Goal: Task Accomplishment & Management: Use online tool/utility

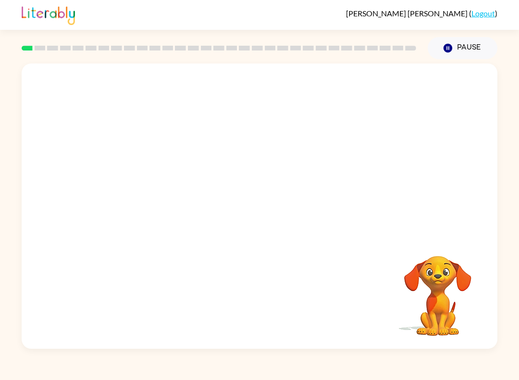
click at [16, 13] on div "[PERSON_NAME] ( Logout )" at bounding box center [259, 15] width 519 height 30
click at [262, 206] on icon "button" at bounding box center [260, 210] width 17 height 17
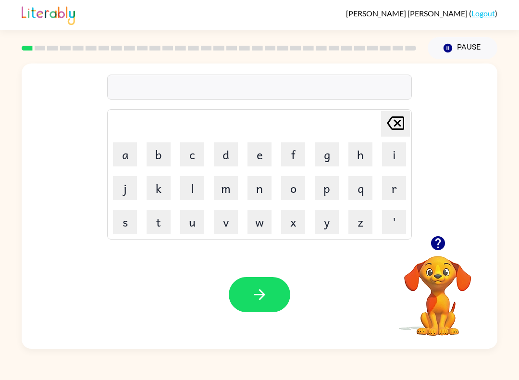
click at [437, 250] on icon "button" at bounding box center [438, 243] width 14 height 14
click at [133, 216] on button "s" at bounding box center [125, 222] width 24 height 24
click at [189, 222] on button "u" at bounding box center [192, 222] width 24 height 24
click at [117, 218] on button "s" at bounding box center [125, 222] width 24 height 24
click at [353, 157] on button "h" at bounding box center [361, 154] width 24 height 24
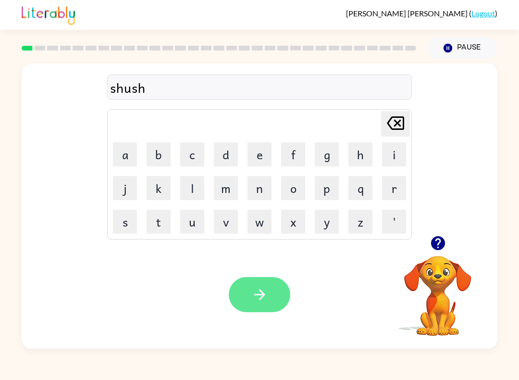
click at [259, 302] on icon "button" at bounding box center [260, 294] width 17 height 17
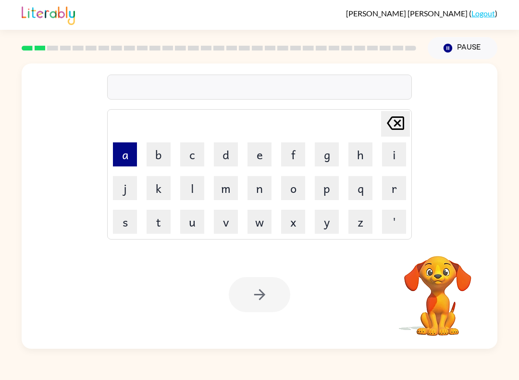
click at [121, 150] on button "a" at bounding box center [125, 154] width 24 height 24
click at [333, 187] on button "p" at bounding box center [327, 188] width 24 height 24
click at [251, 155] on button "e" at bounding box center [260, 154] width 24 height 24
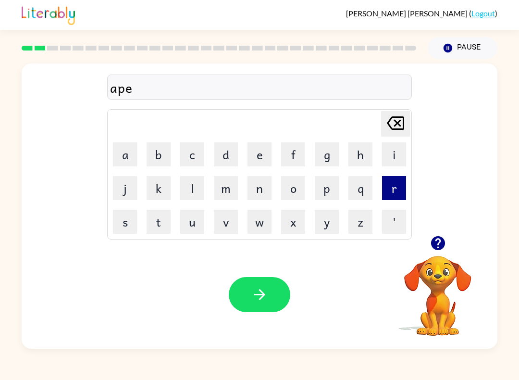
click at [391, 187] on button "r" at bounding box center [394, 188] width 24 height 24
click at [253, 155] on button "e" at bounding box center [260, 154] width 24 height 24
click at [252, 183] on button "n" at bounding box center [260, 188] width 24 height 24
click at [192, 159] on button "c" at bounding box center [192, 154] width 24 height 24
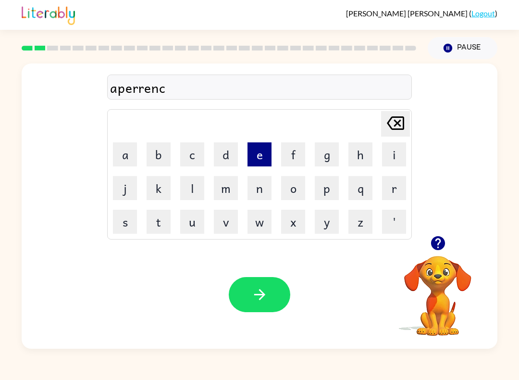
click at [256, 155] on button "e" at bounding box center [260, 154] width 24 height 24
click at [124, 229] on button "s" at bounding box center [125, 222] width 24 height 24
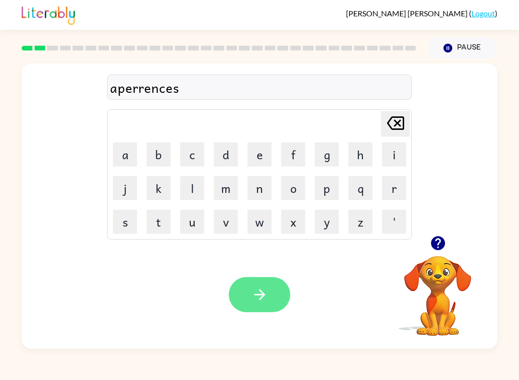
click at [263, 294] on icon "button" at bounding box center [259, 294] width 11 height 11
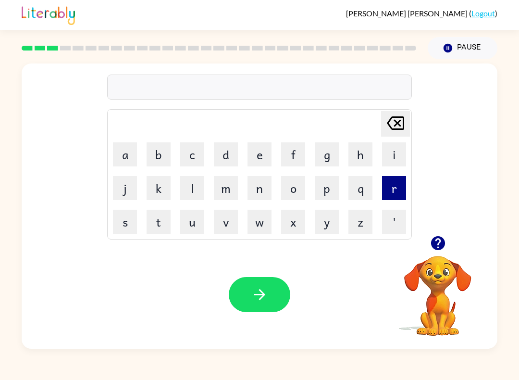
click at [403, 183] on button "r" at bounding box center [394, 188] width 24 height 24
drag, startPoint x: 264, startPoint y: 141, endPoint x: 266, endPoint y: 157, distance: 15.9
click at [266, 157] on td "e" at bounding box center [259, 154] width 33 height 33
click at [266, 157] on button "e" at bounding box center [260, 154] width 24 height 24
click at [123, 161] on button "a" at bounding box center [125, 154] width 24 height 24
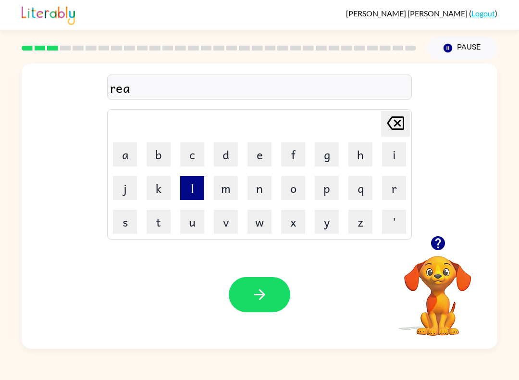
click at [193, 193] on button "l" at bounding box center [192, 188] width 24 height 24
click at [388, 159] on button "i" at bounding box center [394, 154] width 24 height 24
click at [149, 233] on button "t" at bounding box center [159, 222] width 24 height 24
click at [327, 212] on button "y" at bounding box center [327, 222] width 24 height 24
click at [398, 126] on icon "[PERSON_NAME] last character input" at bounding box center [395, 123] width 23 height 23
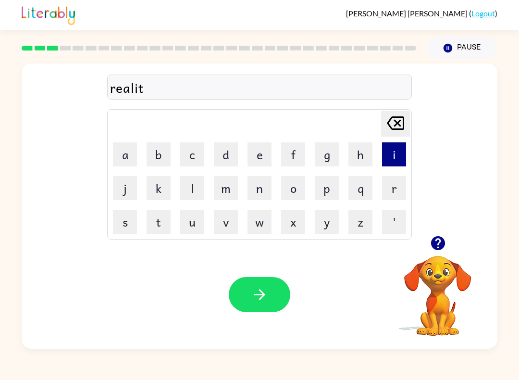
click at [393, 151] on button "i" at bounding box center [394, 154] width 24 height 24
click at [398, 118] on icon at bounding box center [395, 122] width 17 height 13
click at [335, 221] on button "y" at bounding box center [327, 222] width 24 height 24
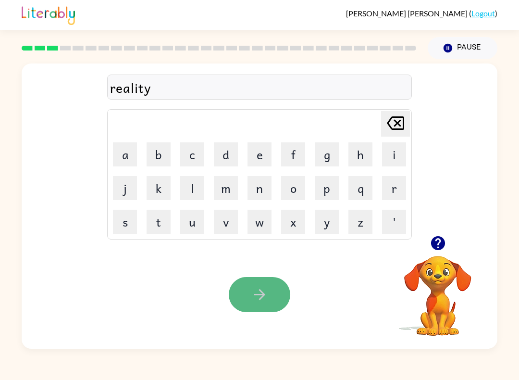
click at [256, 281] on button "button" at bounding box center [260, 294] width 62 height 35
click at [262, 279] on button "button" at bounding box center [260, 294] width 62 height 35
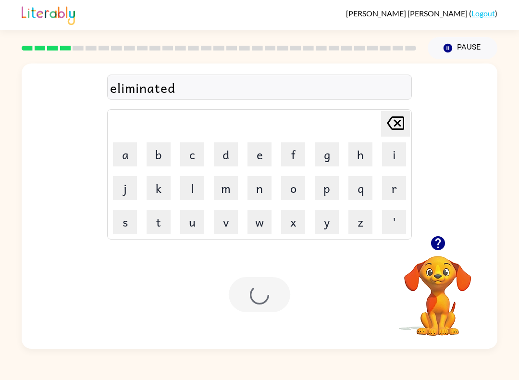
click at [257, 296] on div at bounding box center [260, 294] width 62 height 35
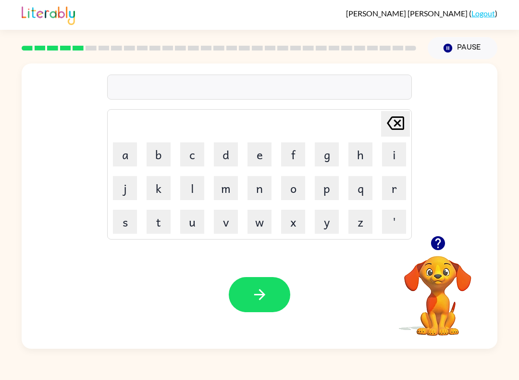
click at [130, 79] on div at bounding box center [259, 87] width 305 height 25
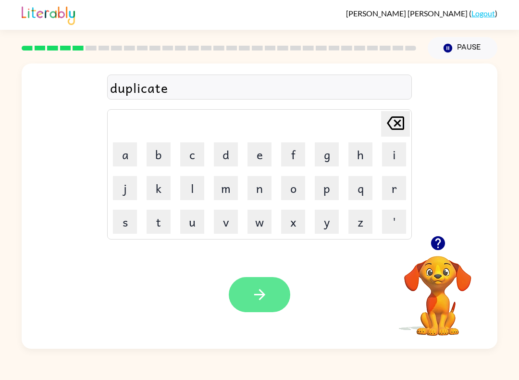
click at [253, 281] on button "button" at bounding box center [260, 294] width 62 height 35
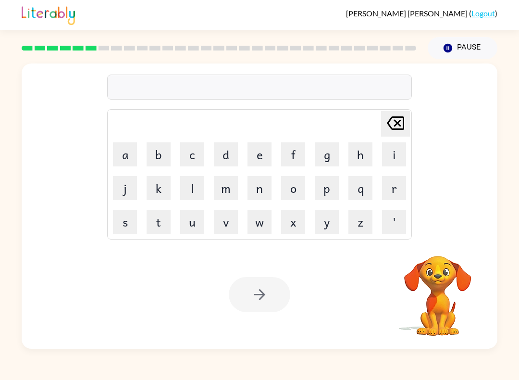
click at [150, 82] on div at bounding box center [259, 87] width 305 height 25
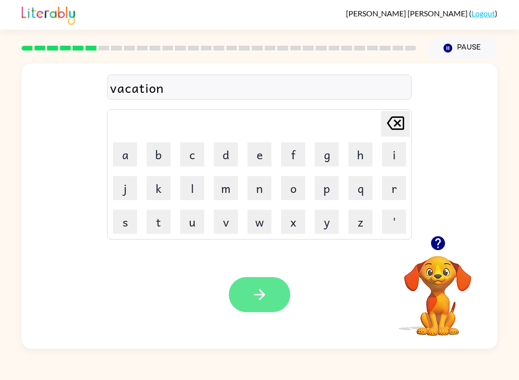
click at [236, 281] on button "button" at bounding box center [260, 294] width 62 height 35
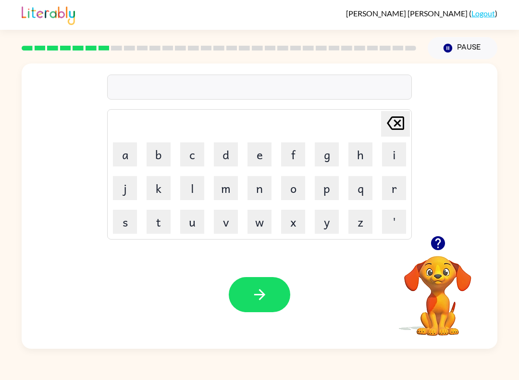
click at [126, 67] on div "[PERSON_NAME] last character input a b c d e f g h i j k l m n o p q r s t u v …" at bounding box center [259, 149] width 305 height 179
click at [129, 85] on div at bounding box center [259, 87] width 305 height 25
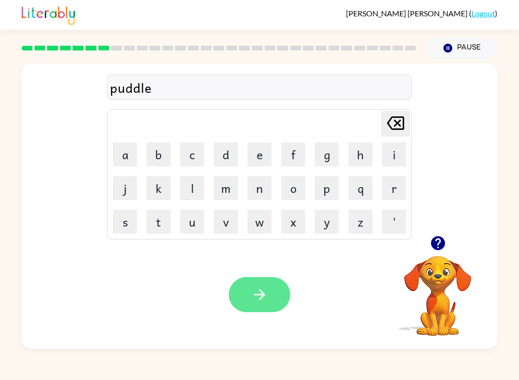
click at [257, 288] on icon "button" at bounding box center [260, 294] width 17 height 17
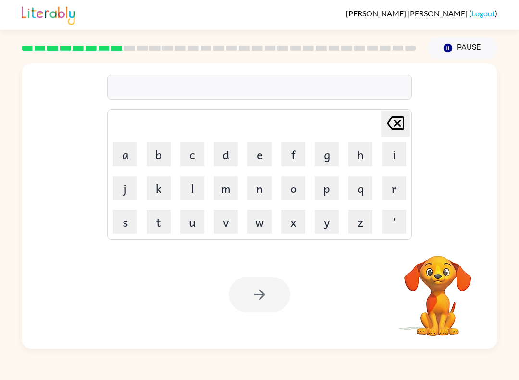
click at [164, 88] on div at bounding box center [259, 87] width 305 height 25
click at [116, 92] on div at bounding box center [259, 87] width 305 height 25
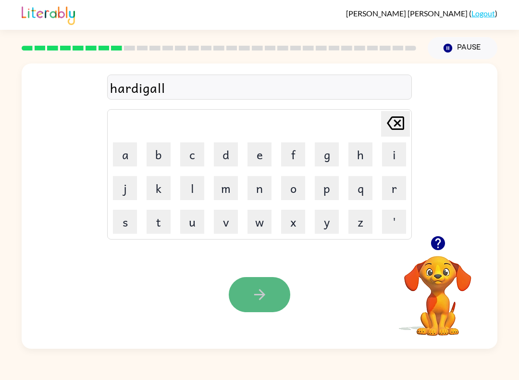
click at [263, 302] on icon "button" at bounding box center [260, 294] width 17 height 17
click at [246, 287] on button "button" at bounding box center [260, 294] width 62 height 35
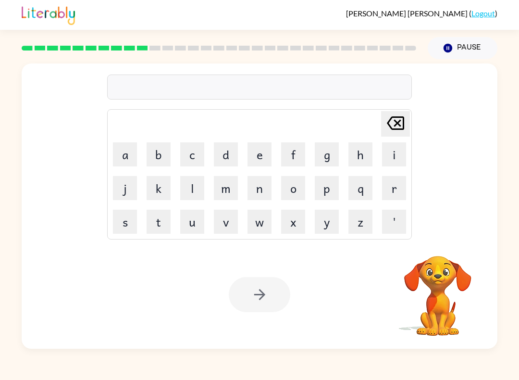
click at [128, 94] on div at bounding box center [259, 87] width 305 height 25
click at [131, 85] on div at bounding box center [259, 87] width 305 height 25
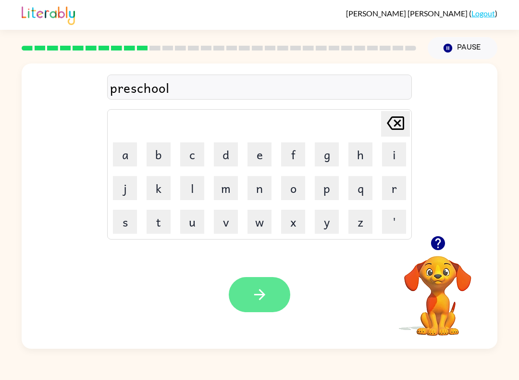
click at [258, 305] on button "button" at bounding box center [260, 294] width 62 height 35
click at [244, 283] on button "button" at bounding box center [260, 294] width 62 height 35
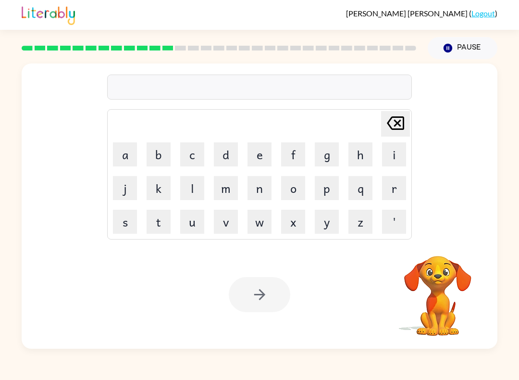
click at [166, 64] on div "[PERSON_NAME] last character input a b c d e f g h i j k l m n o p q r s t u v …" at bounding box center [259, 149] width 305 height 179
click at [141, 85] on div at bounding box center [259, 87] width 305 height 25
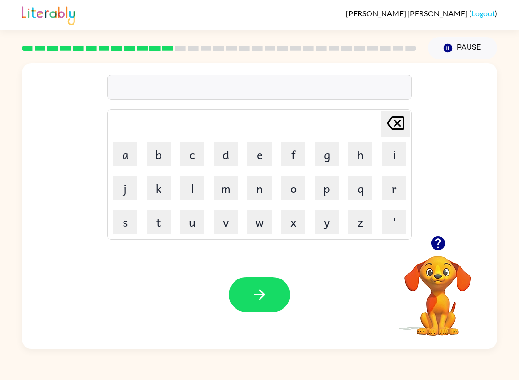
click at [129, 89] on div at bounding box center [259, 87] width 305 height 25
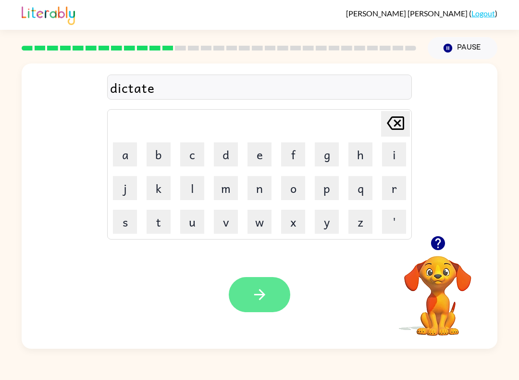
click at [249, 285] on button "button" at bounding box center [260, 294] width 62 height 35
click at [249, 292] on button "button" at bounding box center [260, 294] width 62 height 35
click at [198, 78] on div "mejor" at bounding box center [259, 87] width 299 height 20
click at [165, 91] on div "mejor" at bounding box center [259, 87] width 299 height 20
click at [162, 88] on div "mejor" at bounding box center [259, 87] width 299 height 20
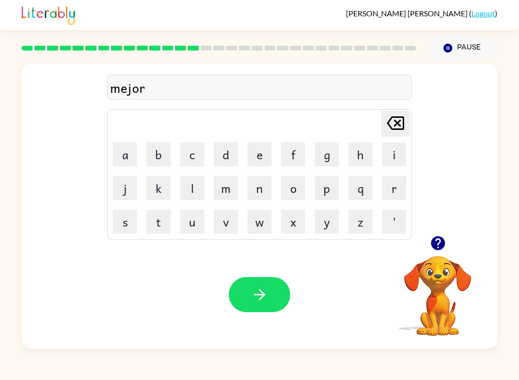
click at [164, 89] on div "mejor" at bounding box center [259, 87] width 299 height 20
click at [143, 94] on div "mejor" at bounding box center [259, 87] width 299 height 20
click at [184, 79] on div "meijor" at bounding box center [259, 87] width 299 height 20
click at [248, 311] on button "button" at bounding box center [260, 294] width 62 height 35
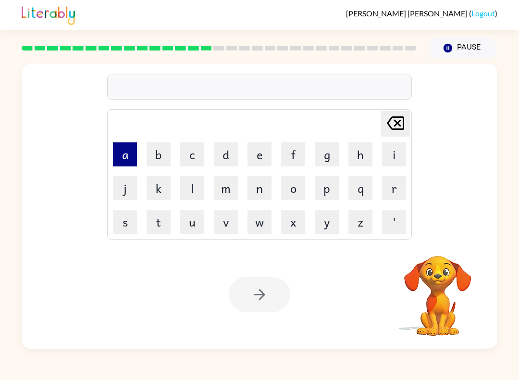
drag, startPoint x: 162, startPoint y: 153, endPoint x: 136, endPoint y: 151, distance: 25.6
click at [136, 151] on tr "a b c d e f g h i" at bounding box center [260, 154] width 302 height 33
click at [164, 160] on button "b" at bounding box center [159, 154] width 24 height 24
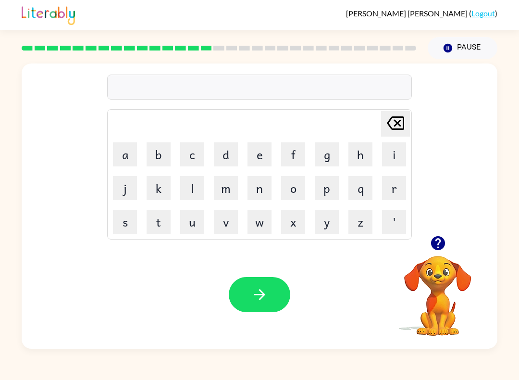
click at [162, 82] on div at bounding box center [259, 87] width 305 height 25
click at [257, 284] on button "button" at bounding box center [260, 294] width 62 height 35
click at [264, 293] on icon "button" at bounding box center [260, 294] width 17 height 17
click at [134, 90] on div at bounding box center [259, 87] width 305 height 25
click at [137, 89] on div at bounding box center [259, 87] width 305 height 25
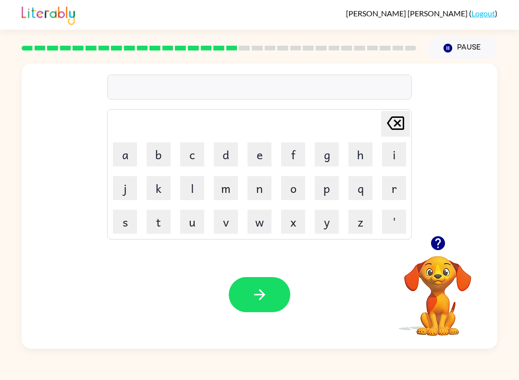
click at [126, 92] on div at bounding box center [259, 87] width 305 height 25
click at [131, 77] on div at bounding box center [259, 87] width 305 height 25
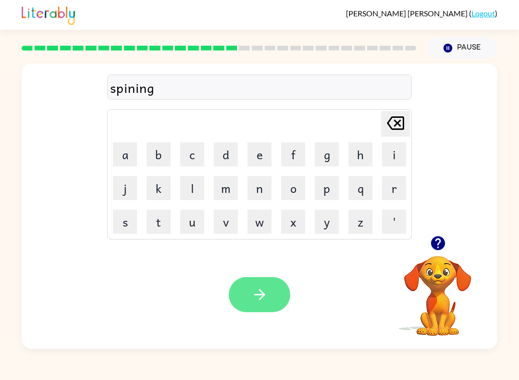
click at [248, 280] on button "button" at bounding box center [260, 294] width 62 height 35
click at [231, 304] on div at bounding box center [260, 294] width 62 height 35
click at [200, 82] on div "grompyes" at bounding box center [259, 87] width 299 height 20
click at [248, 276] on div "Your browser must support playing .mp4 files to use Literably. Please try using…" at bounding box center [260, 294] width 476 height 108
click at [223, 291] on div "Your browser must support playing .mp4 files to use Literably. Please try using…" at bounding box center [260, 294] width 476 height 108
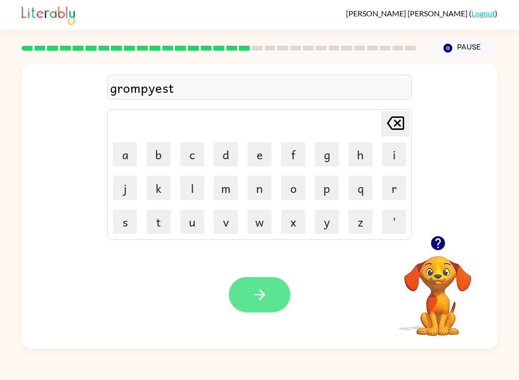
click at [234, 292] on button "button" at bounding box center [260, 294] width 62 height 35
click at [233, 292] on div at bounding box center [260, 294] width 62 height 35
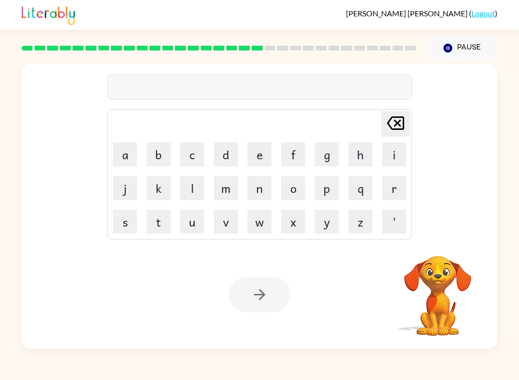
click at [189, 76] on div at bounding box center [259, 87] width 305 height 25
click at [181, 93] on div at bounding box center [259, 87] width 305 height 25
click at [158, 77] on div at bounding box center [259, 87] width 305 height 25
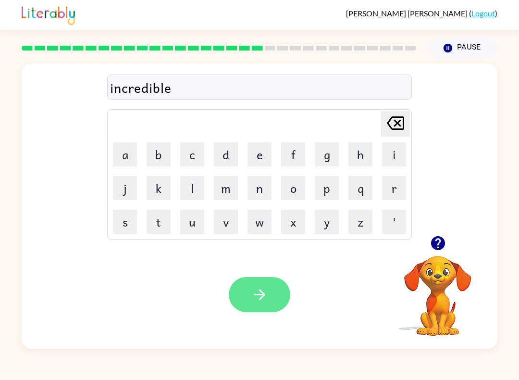
click at [261, 286] on button "button" at bounding box center [260, 294] width 62 height 35
click at [244, 309] on div at bounding box center [260, 294] width 62 height 35
click at [251, 294] on button "button" at bounding box center [260, 294] width 62 height 35
click at [248, 282] on button "button" at bounding box center [260, 294] width 62 height 35
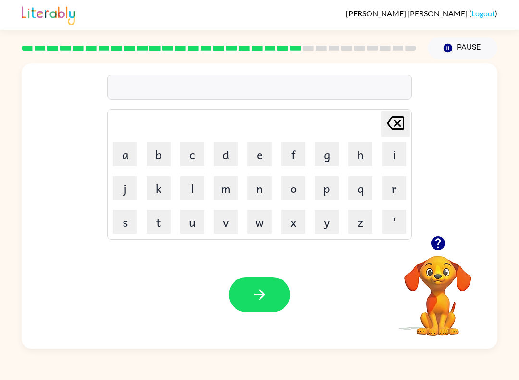
click at [428, 287] on video "Your browser must support playing .mp4 files to use Literably. Please try using…" at bounding box center [438, 289] width 96 height 96
click at [433, 253] on button "button" at bounding box center [438, 243] width 25 height 25
click at [432, 253] on video "Your browser must support playing .mp4 files to use Literably. Please try using…" at bounding box center [438, 289] width 96 height 96
click at [179, 85] on div "susteid" at bounding box center [259, 87] width 299 height 20
click at [166, 92] on div "susteid" at bounding box center [259, 87] width 299 height 20
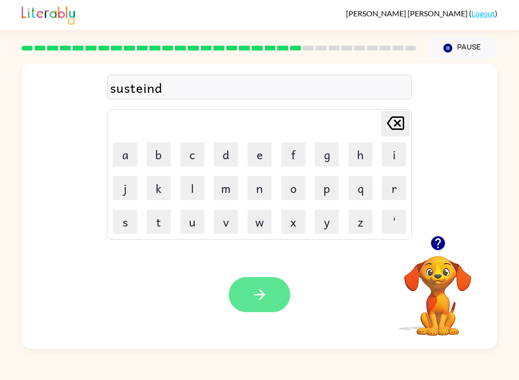
click at [262, 293] on icon "button" at bounding box center [259, 294] width 11 height 11
click at [258, 276] on div "Your browser must support playing .mp4 files to use Literably. Please try using…" at bounding box center [260, 294] width 476 height 108
click at [232, 295] on button "button" at bounding box center [260, 294] width 62 height 35
click at [251, 282] on button "button" at bounding box center [260, 294] width 62 height 35
click at [247, 294] on div at bounding box center [260, 294] width 62 height 35
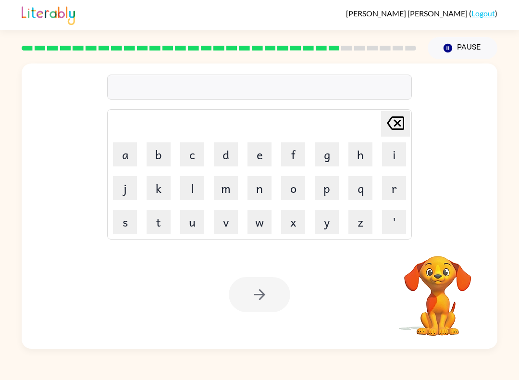
click at [151, 89] on div at bounding box center [259, 87] width 305 height 25
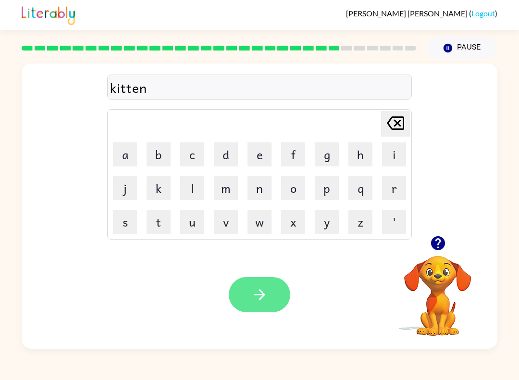
click at [247, 285] on button "button" at bounding box center [260, 294] width 62 height 35
click at [242, 280] on button "button" at bounding box center [260, 294] width 62 height 35
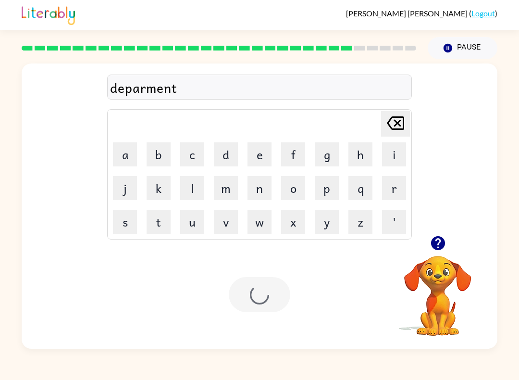
click at [259, 306] on div at bounding box center [260, 294] width 62 height 35
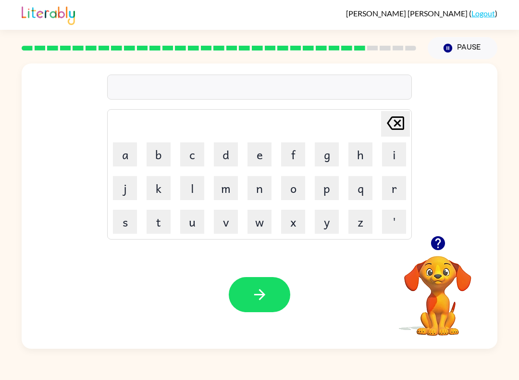
click at [427, 246] on button "button" at bounding box center [438, 243] width 25 height 25
click at [249, 301] on button "button" at bounding box center [260, 294] width 62 height 35
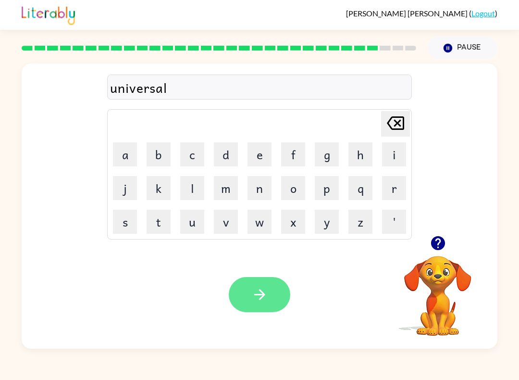
click at [247, 311] on button "button" at bounding box center [260, 294] width 62 height 35
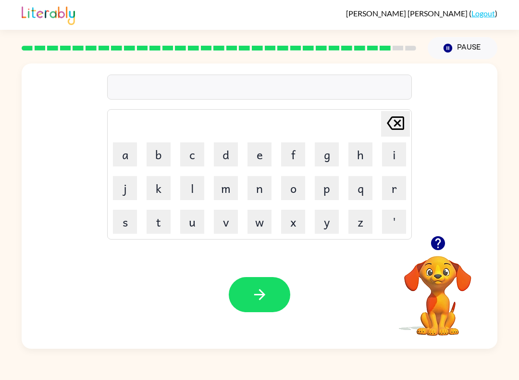
click at [79, 93] on div "[PERSON_NAME] last character input a b c d e f g h i j k l m n o p q r s t u v …" at bounding box center [260, 149] width 476 height 172
click at [165, 103] on div "silvez Delete Delete last character input a b c d e f g h i j k l m n o p q r s…" at bounding box center [259, 149] width 305 height 179
click at [156, 85] on div "silvez" at bounding box center [259, 87] width 299 height 20
click at [156, 93] on div "silvez" at bounding box center [259, 87] width 299 height 20
click at [174, 107] on div "silvez Delete Delete last character input a b c d e f g h i j k l m n o p q r s…" at bounding box center [259, 149] width 305 height 179
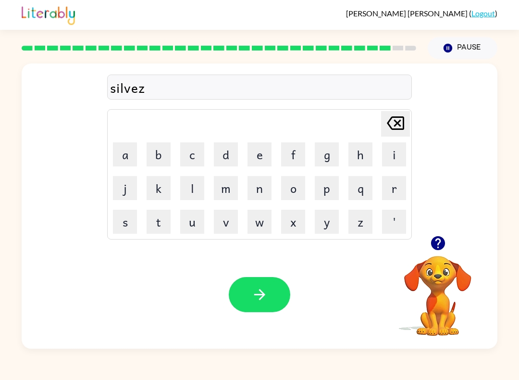
click at [167, 92] on div "silvez" at bounding box center [259, 87] width 299 height 20
click at [252, 300] on icon "button" at bounding box center [260, 294] width 17 height 17
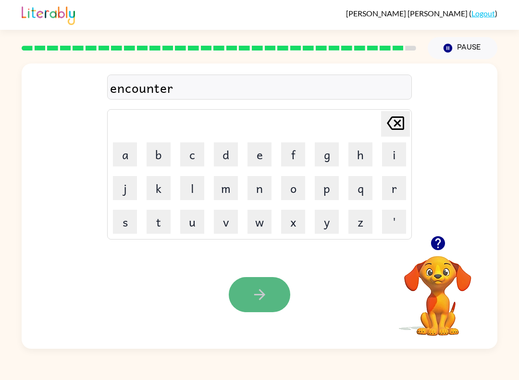
click at [252, 306] on button "button" at bounding box center [260, 294] width 62 height 35
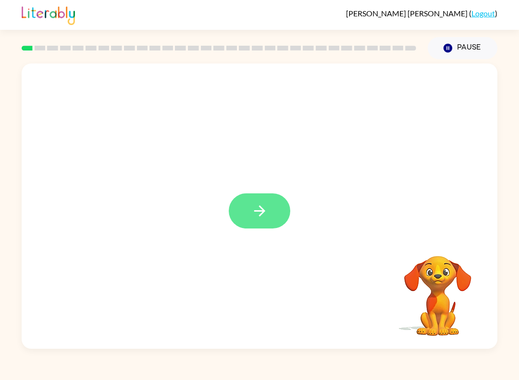
click at [257, 211] on icon "button" at bounding box center [260, 210] width 17 height 17
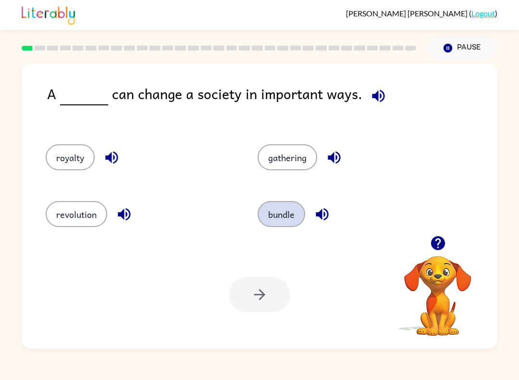
click at [287, 224] on button "bundle" at bounding box center [282, 214] width 48 height 26
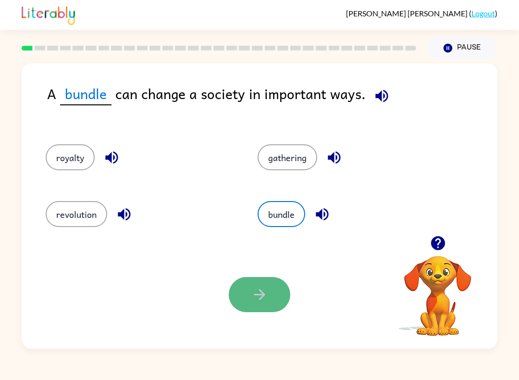
click at [259, 291] on icon "button" at bounding box center [260, 294] width 17 height 17
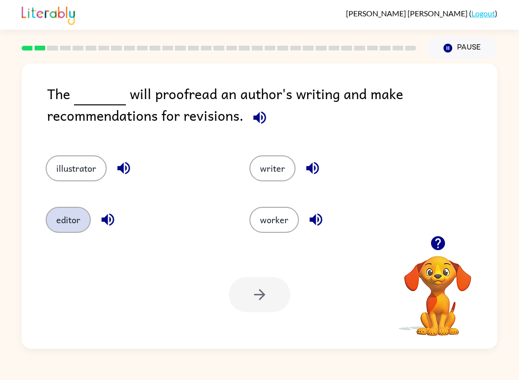
click at [82, 226] on button "editor" at bounding box center [68, 220] width 45 height 26
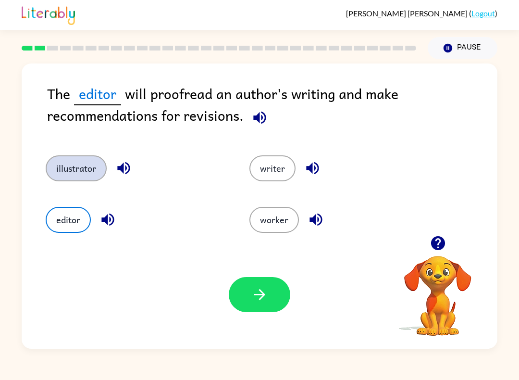
click at [79, 177] on button "illustrator" at bounding box center [76, 168] width 61 height 26
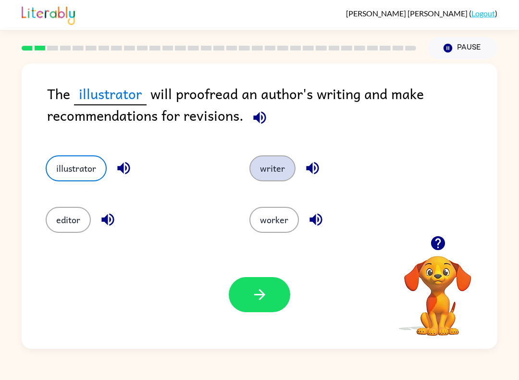
click at [270, 162] on button "writer" at bounding box center [273, 168] width 46 height 26
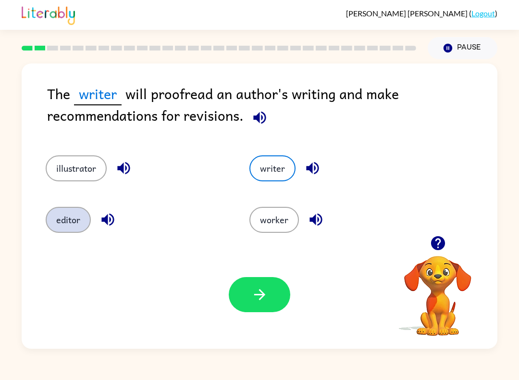
click at [75, 221] on button "editor" at bounding box center [68, 220] width 45 height 26
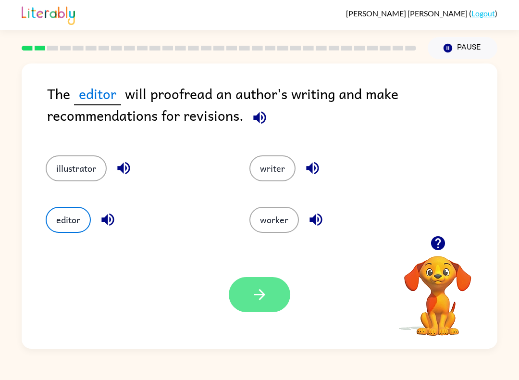
click at [269, 306] on button "button" at bounding box center [260, 294] width 62 height 35
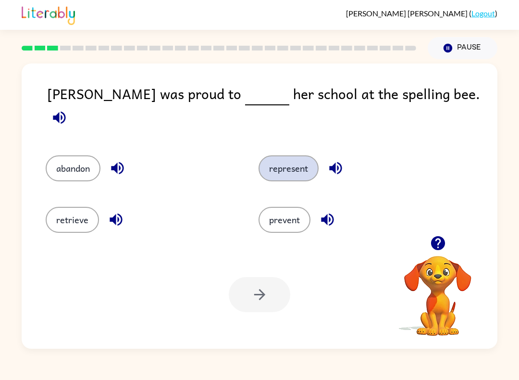
click at [282, 158] on button "represent" at bounding box center [289, 168] width 60 height 26
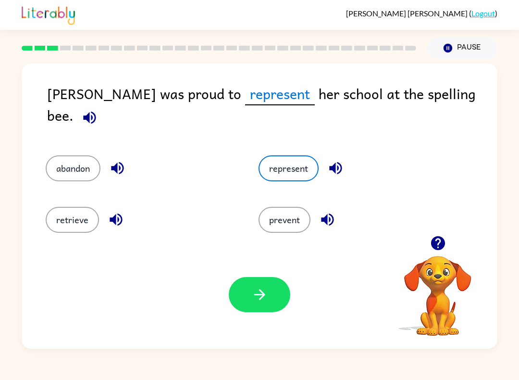
click at [254, 167] on div "represent" at bounding box center [346, 162] width 213 height 51
click at [262, 296] on icon "button" at bounding box center [260, 294] width 17 height 17
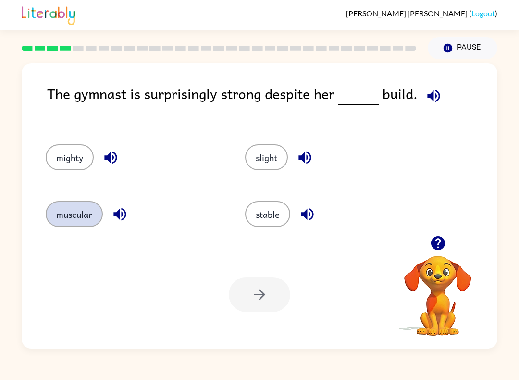
click at [59, 210] on button "muscular" at bounding box center [74, 214] width 57 height 26
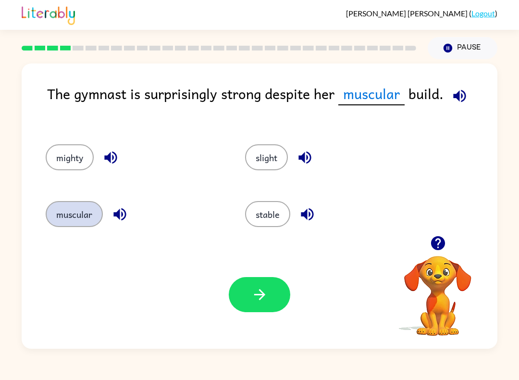
click at [52, 210] on button "muscular" at bounding box center [74, 214] width 57 height 26
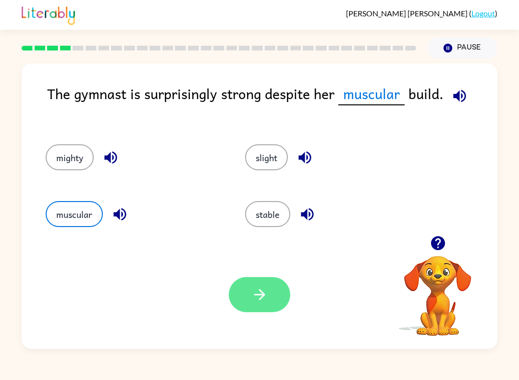
click at [264, 289] on icon "button" at bounding box center [260, 294] width 17 height 17
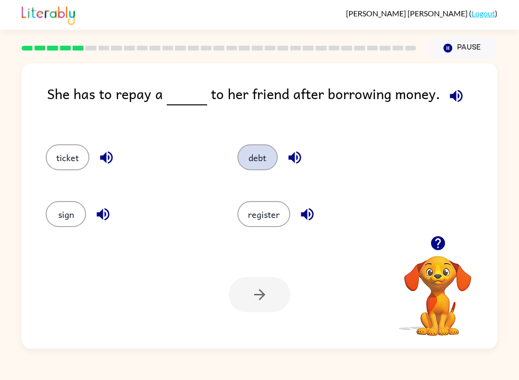
click at [252, 156] on button "debt" at bounding box center [258, 157] width 40 height 26
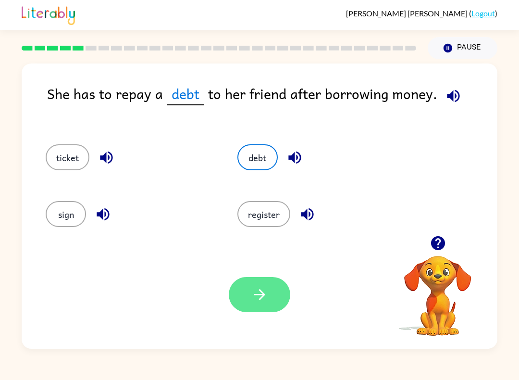
click at [259, 302] on icon "button" at bounding box center [260, 294] width 17 height 17
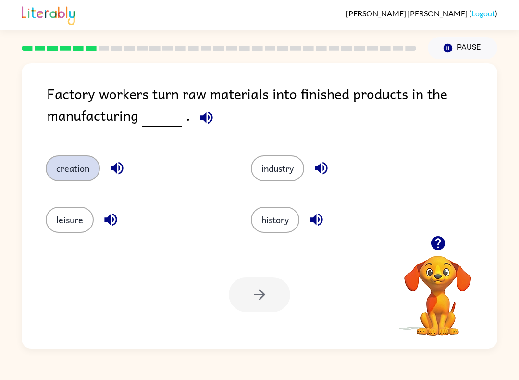
click at [67, 169] on button "creation" at bounding box center [73, 168] width 54 height 26
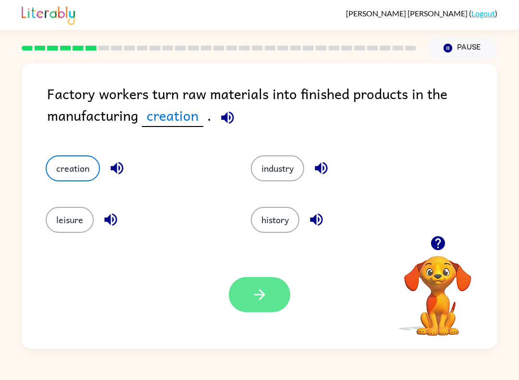
click at [264, 300] on icon "button" at bounding box center [260, 294] width 17 height 17
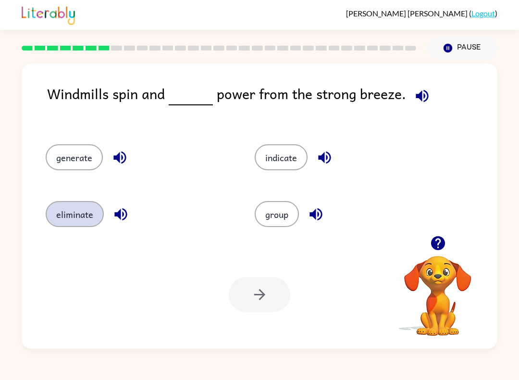
click at [53, 216] on button "eliminate" at bounding box center [75, 214] width 58 height 26
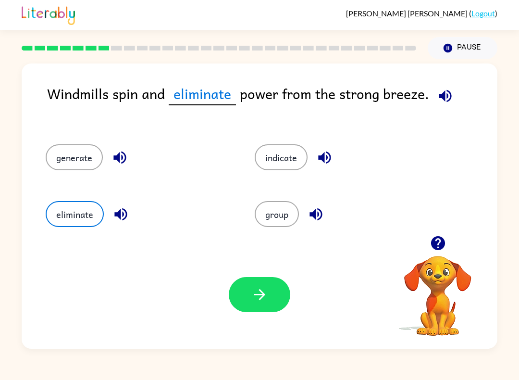
click at [443, 98] on icon "button" at bounding box center [445, 95] width 13 height 13
click at [446, 92] on icon "button" at bounding box center [445, 95] width 13 height 13
click at [253, 301] on icon "button" at bounding box center [260, 294] width 17 height 17
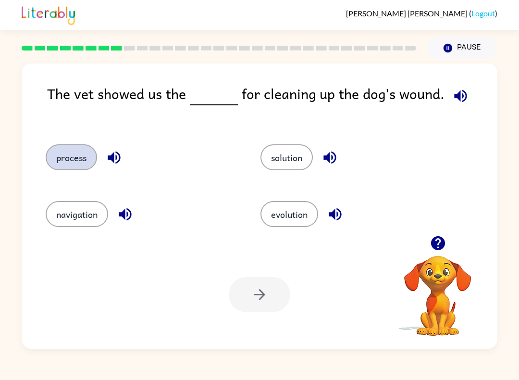
click at [59, 158] on button "process" at bounding box center [71, 157] width 51 height 26
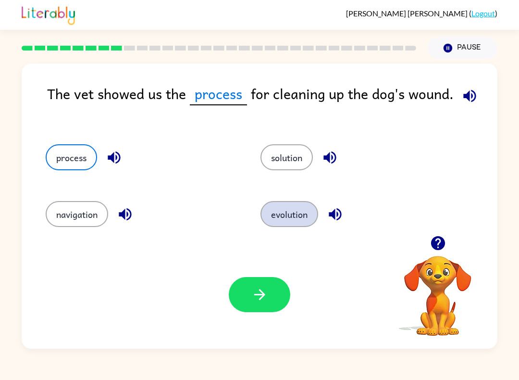
click at [289, 220] on button "evolution" at bounding box center [290, 214] width 58 height 26
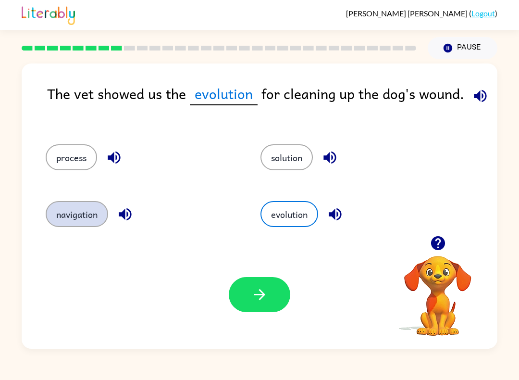
click at [71, 217] on button "navigation" at bounding box center [77, 214] width 63 height 26
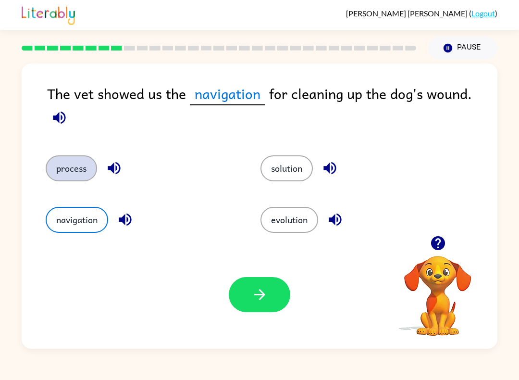
click at [61, 173] on button "process" at bounding box center [71, 168] width 51 height 26
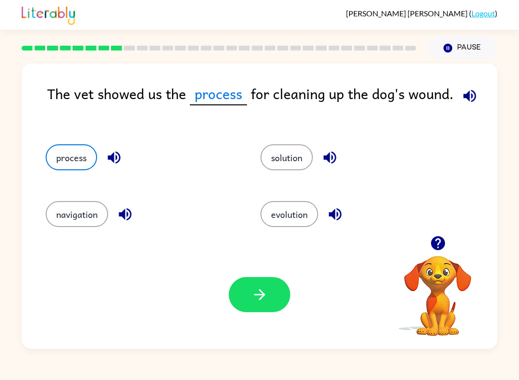
click at [72, 178] on div "process" at bounding box center [134, 154] width 215 height 57
click at [313, 158] on button "solution" at bounding box center [287, 157] width 52 height 26
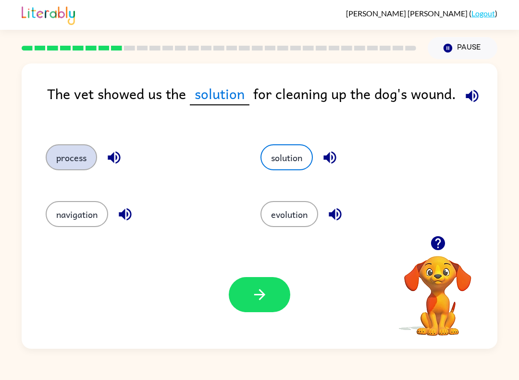
click at [47, 154] on button "process" at bounding box center [71, 157] width 51 height 26
click at [74, 162] on button "process" at bounding box center [71, 157] width 51 height 26
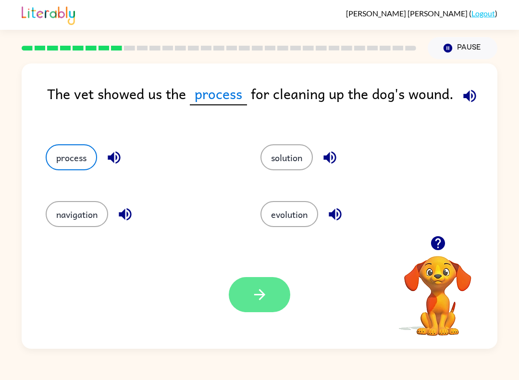
click at [249, 306] on button "button" at bounding box center [260, 294] width 62 height 35
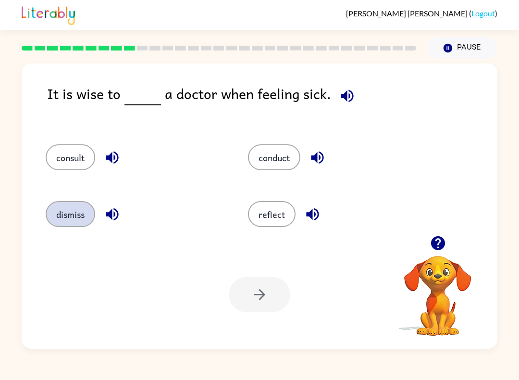
click at [58, 217] on button "dismiss" at bounding box center [71, 214] width 50 height 26
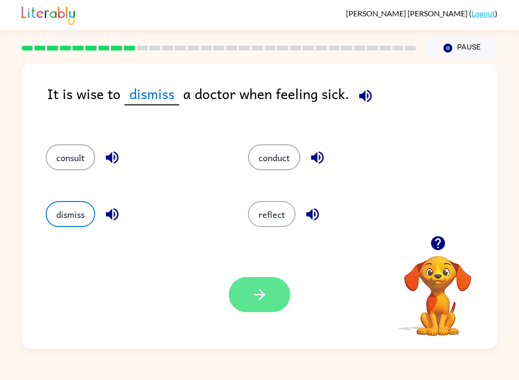
click at [244, 305] on button "button" at bounding box center [260, 294] width 62 height 35
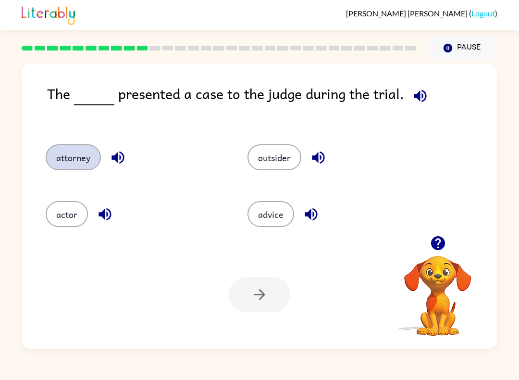
click at [62, 159] on button "attorney" at bounding box center [73, 157] width 55 height 26
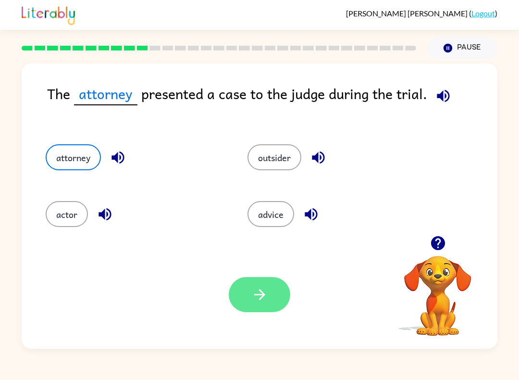
click at [255, 294] on icon "button" at bounding box center [260, 294] width 17 height 17
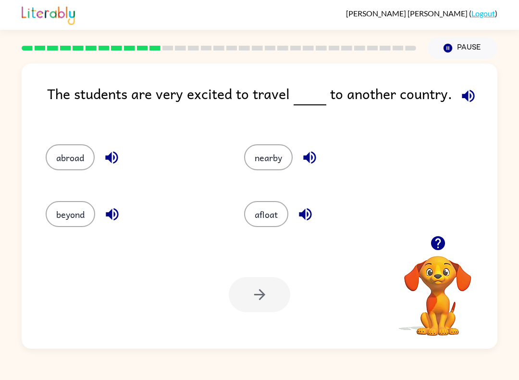
click at [63, 142] on div "abroad" at bounding box center [126, 154] width 199 height 57
click at [82, 167] on button "abroad" at bounding box center [70, 157] width 49 height 26
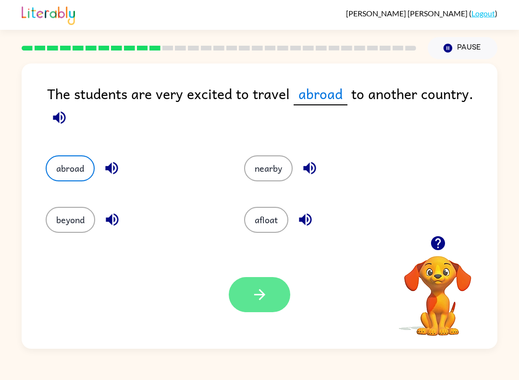
click at [259, 310] on button "button" at bounding box center [260, 294] width 62 height 35
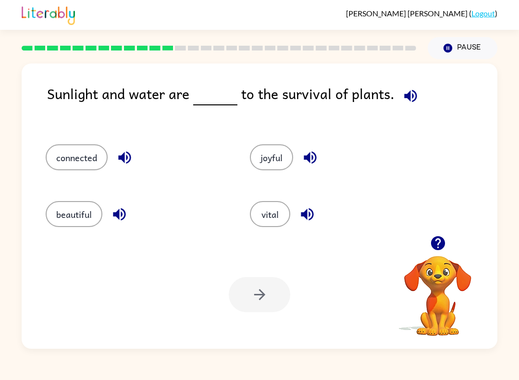
click at [70, 179] on div "connected" at bounding box center [129, 154] width 204 height 57
click at [257, 203] on button "vital" at bounding box center [270, 214] width 40 height 26
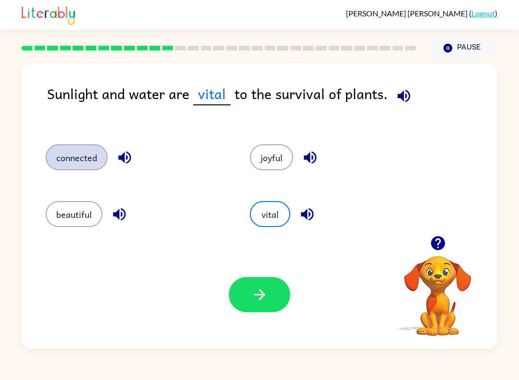
click at [68, 145] on button "connected" at bounding box center [77, 157] width 62 height 26
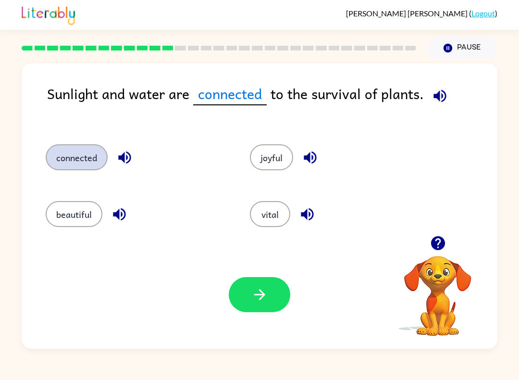
click at [65, 155] on button "connected" at bounding box center [77, 157] width 62 height 26
click at [83, 161] on button "connected" at bounding box center [77, 157] width 62 height 26
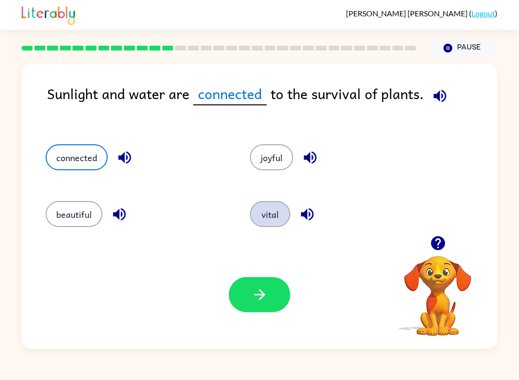
click at [264, 208] on button "vital" at bounding box center [270, 214] width 40 height 26
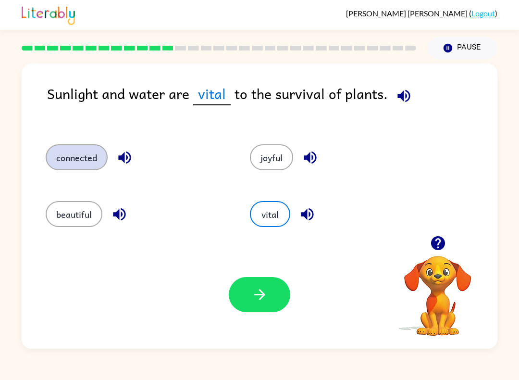
click at [84, 157] on button "connected" at bounding box center [77, 157] width 62 height 26
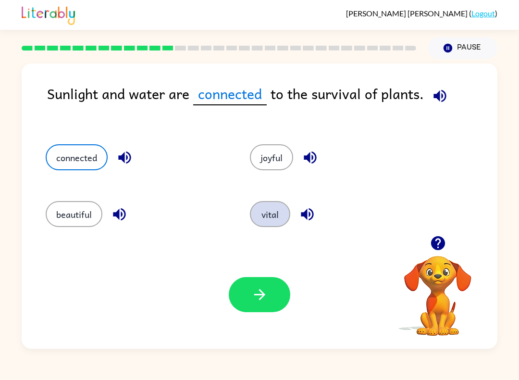
click at [267, 220] on button "vital" at bounding box center [270, 214] width 40 height 26
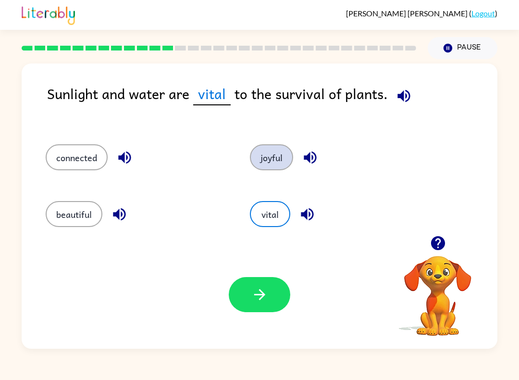
click at [273, 159] on button "joyful" at bounding box center [271, 157] width 43 height 26
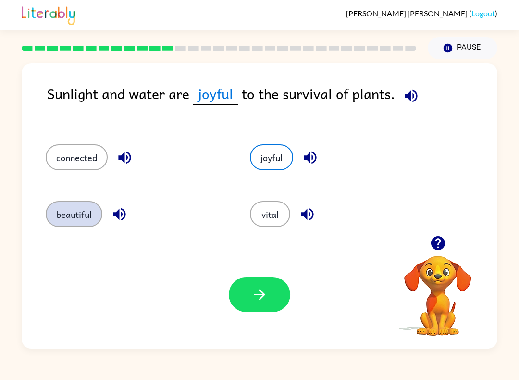
click at [65, 209] on button "beautiful" at bounding box center [74, 214] width 57 height 26
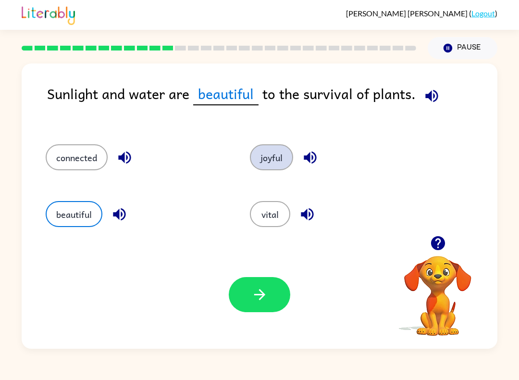
click at [287, 150] on button "joyful" at bounding box center [271, 157] width 43 height 26
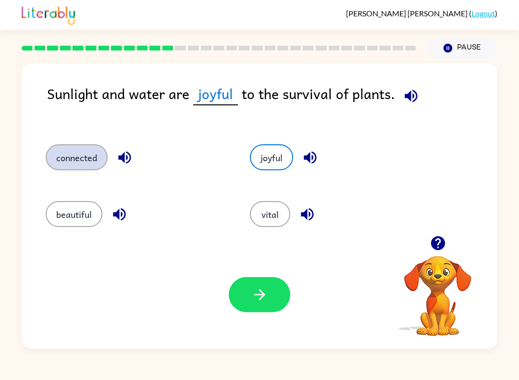
click at [58, 157] on button "connected" at bounding box center [77, 157] width 62 height 26
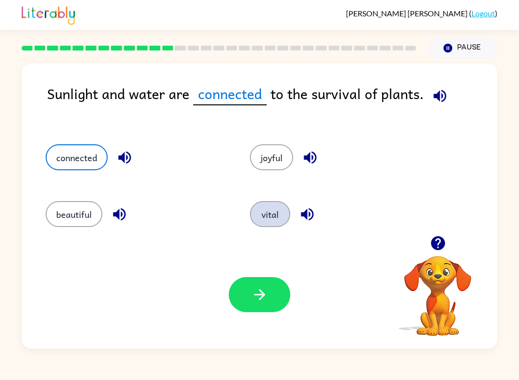
click at [277, 210] on button "vital" at bounding box center [270, 214] width 40 height 26
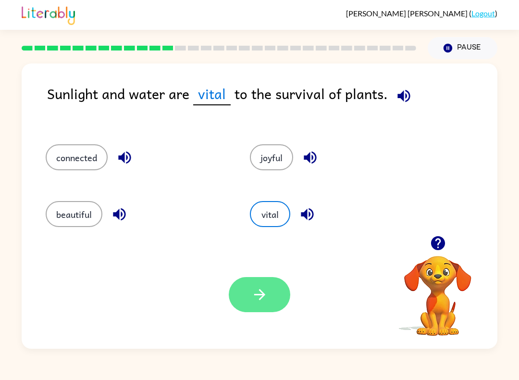
click at [258, 288] on icon "button" at bounding box center [260, 294] width 17 height 17
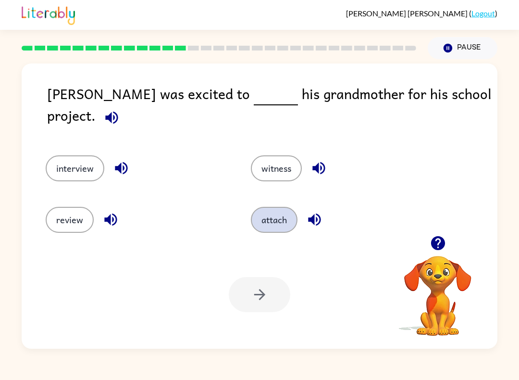
click at [279, 207] on button "attach" at bounding box center [274, 220] width 47 height 26
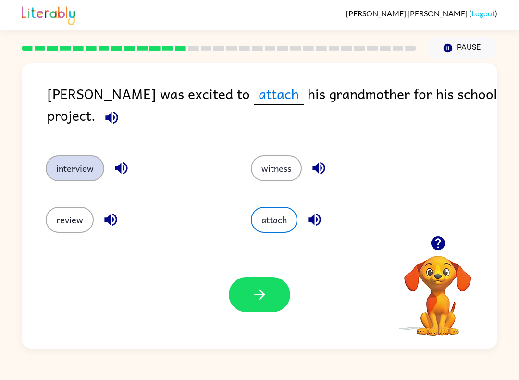
click at [65, 162] on button "interview" at bounding box center [75, 168] width 59 height 26
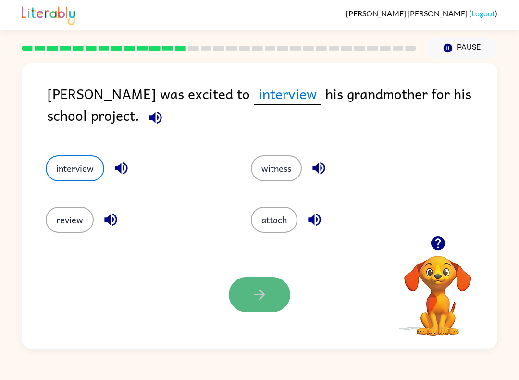
click at [271, 294] on button "button" at bounding box center [260, 294] width 62 height 35
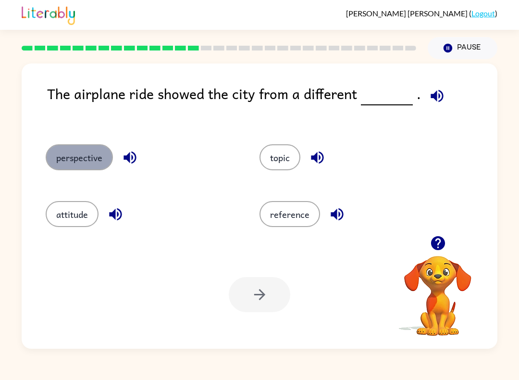
click at [61, 160] on button "perspective" at bounding box center [79, 157] width 67 height 26
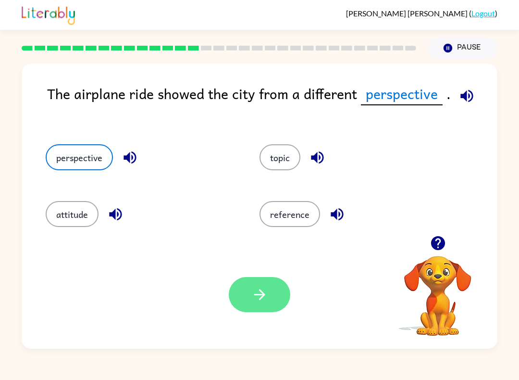
click at [267, 309] on button "button" at bounding box center [260, 294] width 62 height 35
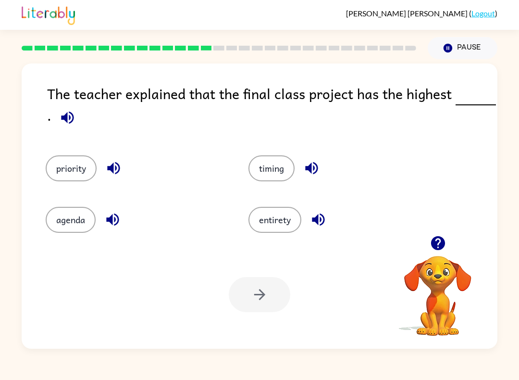
click at [71, 189] on div "agenda" at bounding box center [128, 214] width 203 height 51
click at [69, 167] on button "priority" at bounding box center [71, 168] width 51 height 26
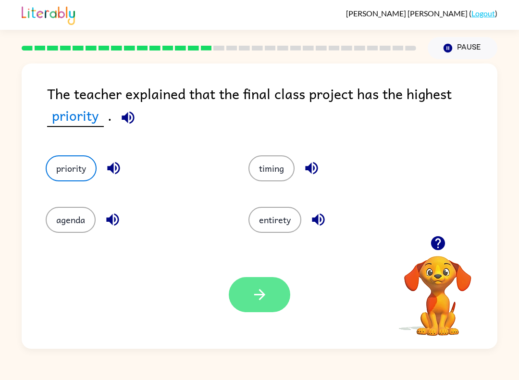
click at [267, 278] on button "button" at bounding box center [260, 294] width 62 height 35
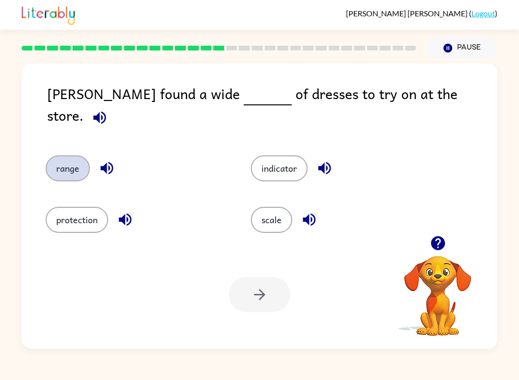
click at [85, 155] on button "range" at bounding box center [68, 168] width 44 height 26
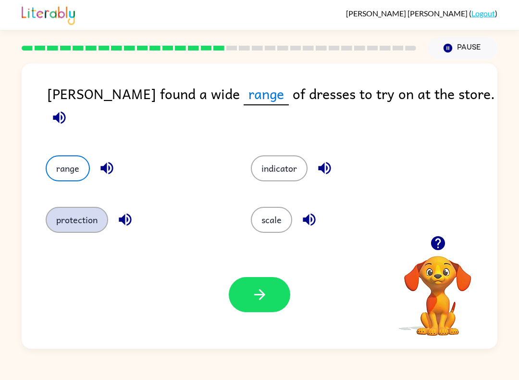
click at [66, 215] on button "protection" at bounding box center [77, 220] width 63 height 26
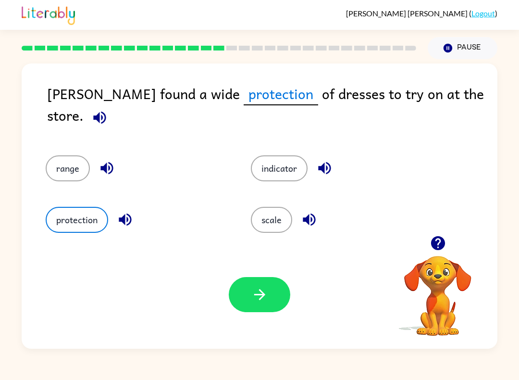
click at [293, 137] on div "indicator" at bounding box center [335, 162] width 205 height 51
click at [273, 160] on button "indicator" at bounding box center [279, 168] width 57 height 26
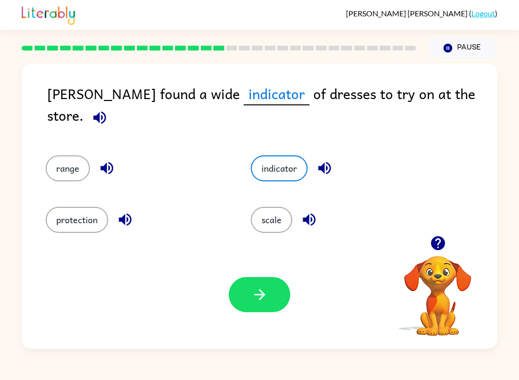
click at [281, 200] on div "scale" at bounding box center [335, 214] width 205 height 51
click at [269, 207] on button "scale" at bounding box center [271, 220] width 41 height 26
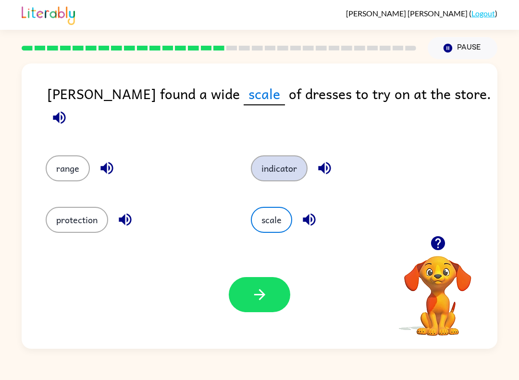
click at [272, 167] on button "indicator" at bounding box center [279, 168] width 57 height 26
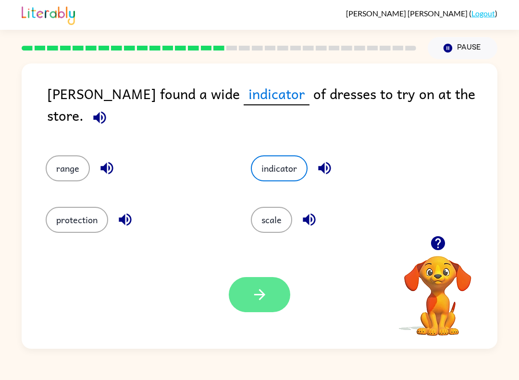
click at [266, 290] on icon "button" at bounding box center [260, 294] width 17 height 17
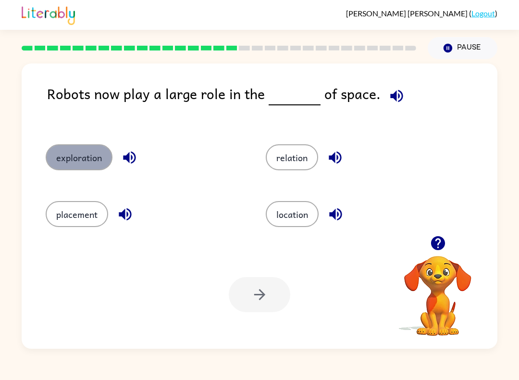
click at [76, 164] on button "exploration" at bounding box center [79, 157] width 67 height 26
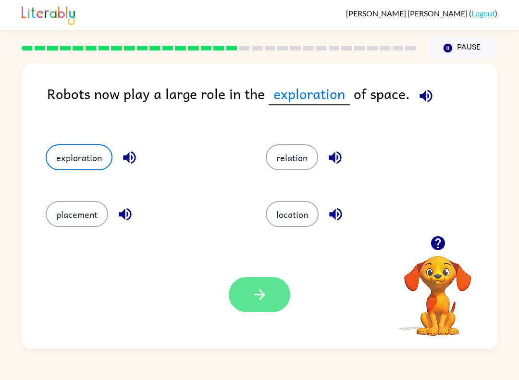
click at [249, 282] on button "button" at bounding box center [260, 294] width 62 height 35
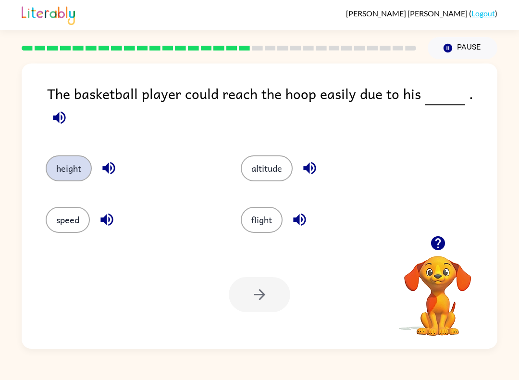
click at [62, 155] on button "height" at bounding box center [69, 168] width 46 height 26
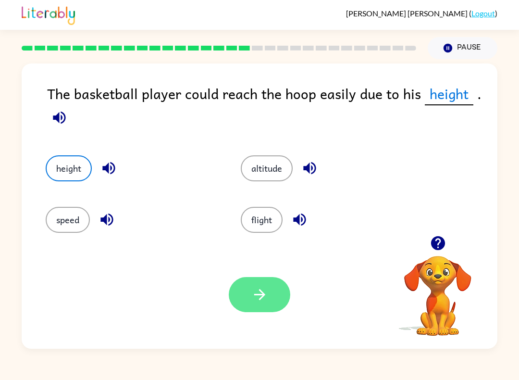
click at [266, 301] on icon "button" at bounding box center [260, 294] width 17 height 17
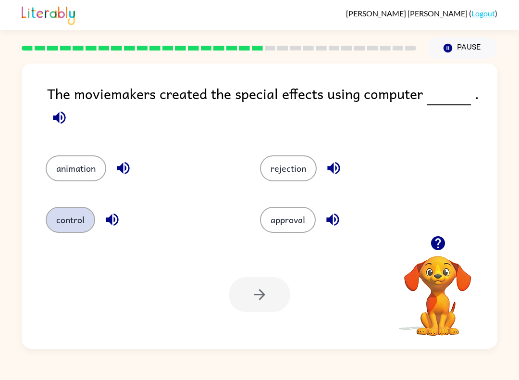
click at [59, 230] on button "control" at bounding box center [71, 220] width 50 height 26
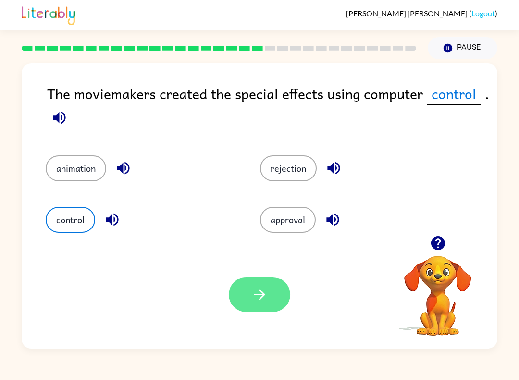
click at [261, 292] on icon "button" at bounding box center [259, 294] width 11 height 11
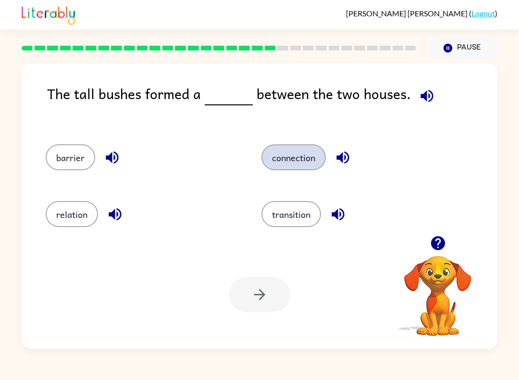
click at [302, 162] on button "connection" at bounding box center [294, 157] width 64 height 26
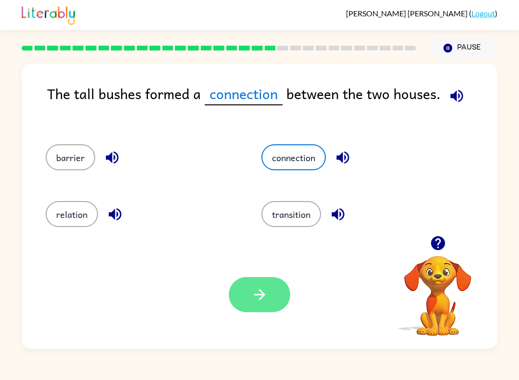
click at [252, 293] on icon "button" at bounding box center [260, 294] width 17 height 17
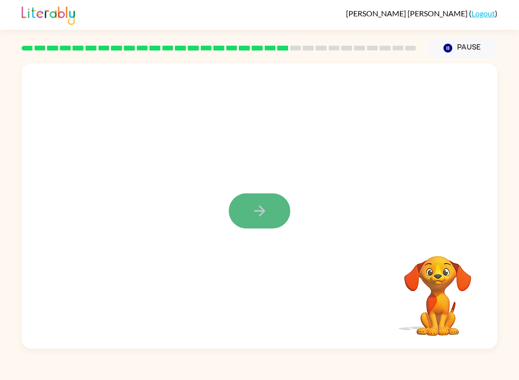
click at [254, 198] on button "button" at bounding box center [260, 210] width 62 height 35
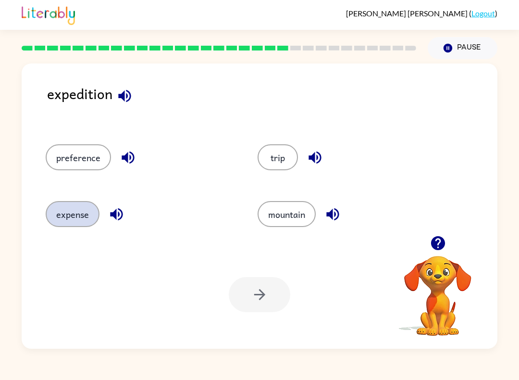
click at [58, 210] on button "expense" at bounding box center [73, 214] width 54 height 26
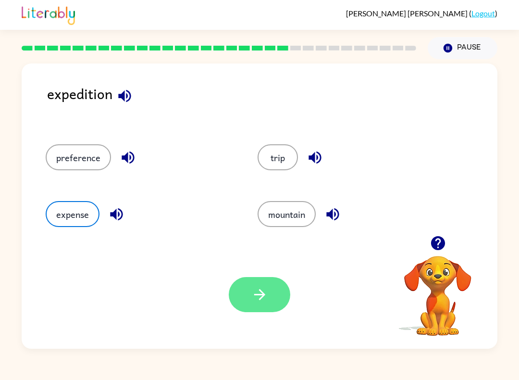
click at [279, 304] on button "button" at bounding box center [260, 294] width 62 height 35
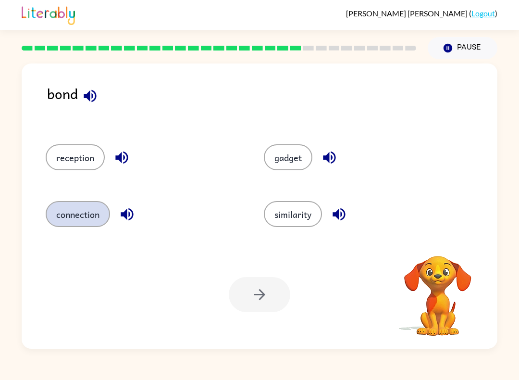
click at [66, 215] on button "connection" at bounding box center [78, 214] width 64 height 26
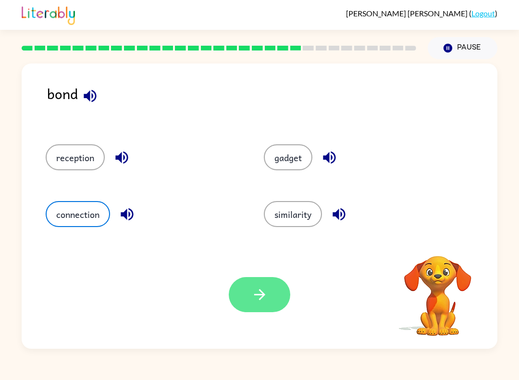
click at [275, 309] on button "button" at bounding box center [260, 294] width 62 height 35
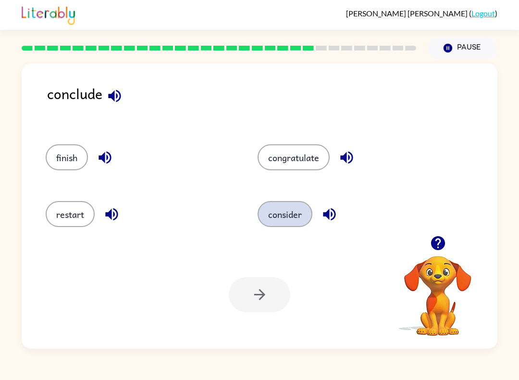
click at [288, 217] on button "consider" at bounding box center [285, 214] width 55 height 26
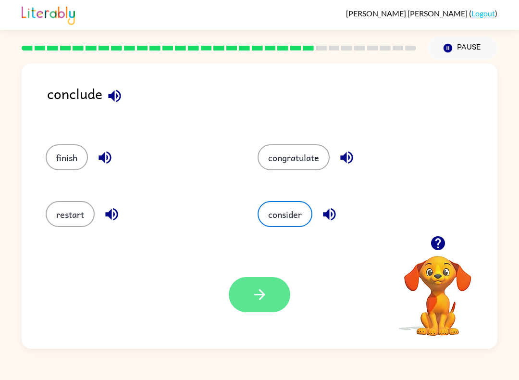
click at [255, 289] on icon "button" at bounding box center [260, 294] width 17 height 17
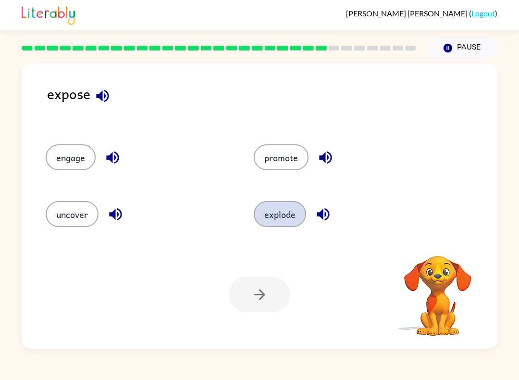
click at [270, 216] on button "explode" at bounding box center [280, 214] width 52 height 26
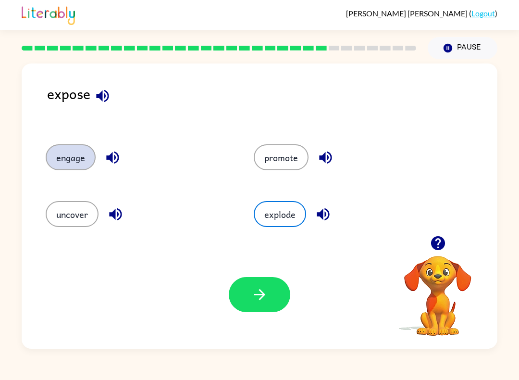
click at [70, 151] on button "engage" at bounding box center [71, 157] width 50 height 26
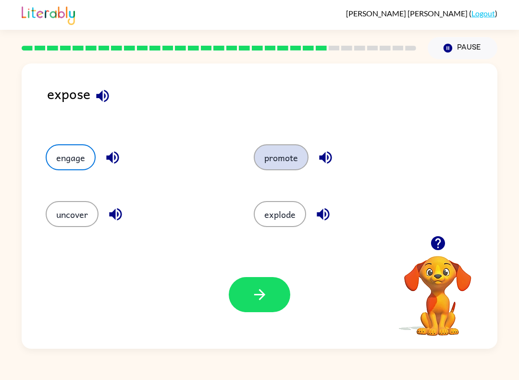
click at [260, 149] on button "promote" at bounding box center [281, 157] width 55 height 26
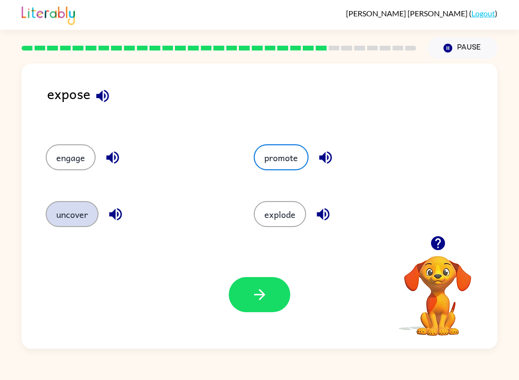
click at [63, 211] on button "uncover" at bounding box center [72, 214] width 53 height 26
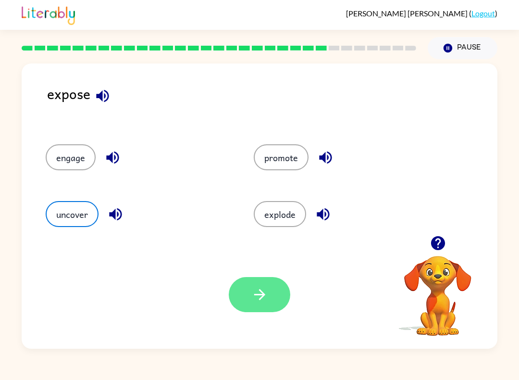
click at [266, 278] on button "button" at bounding box center [260, 294] width 62 height 35
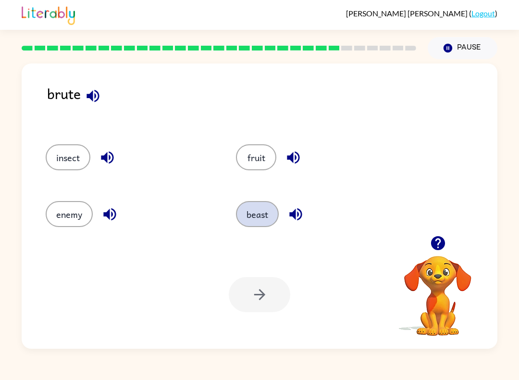
click at [245, 203] on button "beast" at bounding box center [257, 214] width 43 height 26
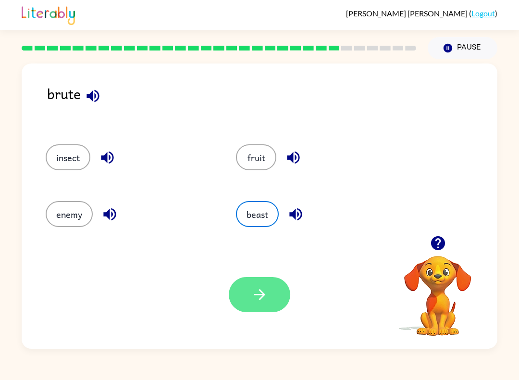
click at [256, 285] on button "button" at bounding box center [260, 294] width 62 height 35
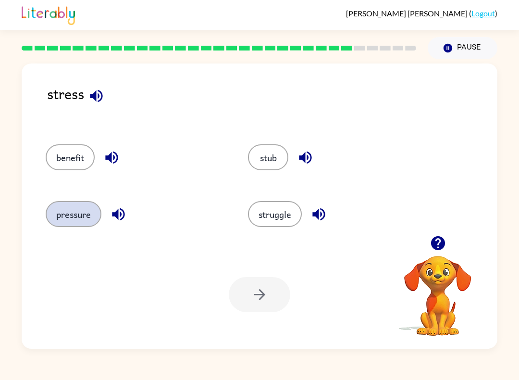
click at [75, 214] on button "pressure" at bounding box center [74, 214] width 56 height 26
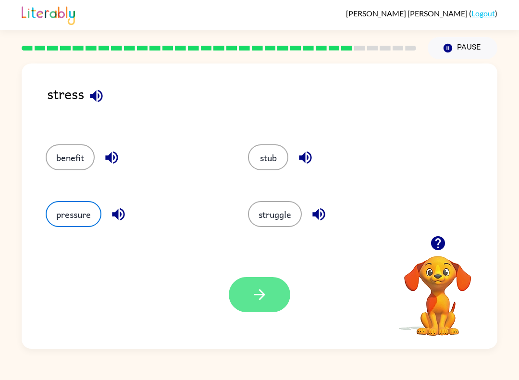
click at [257, 286] on button "button" at bounding box center [260, 294] width 62 height 35
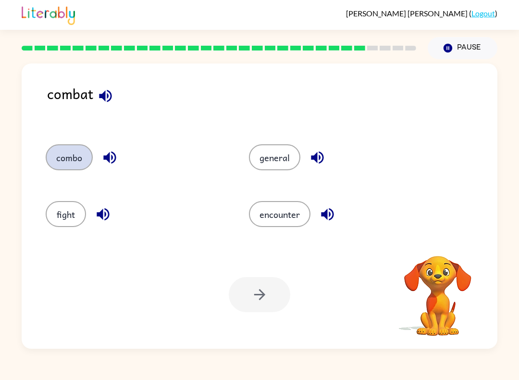
click at [69, 165] on button "combo" at bounding box center [69, 157] width 47 height 26
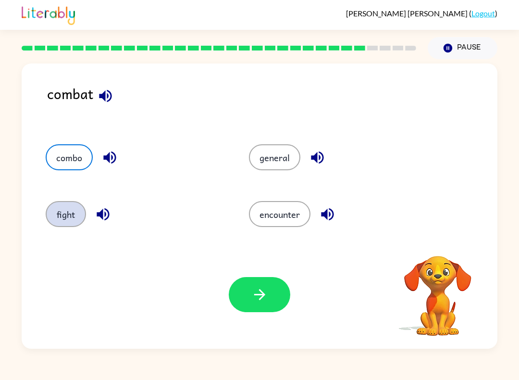
click at [57, 217] on button "fight" at bounding box center [66, 214] width 40 height 26
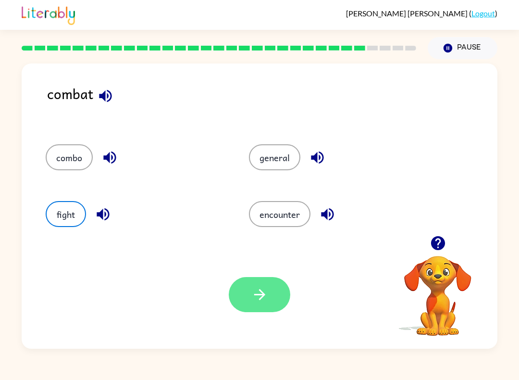
click at [248, 301] on button "button" at bounding box center [260, 294] width 62 height 35
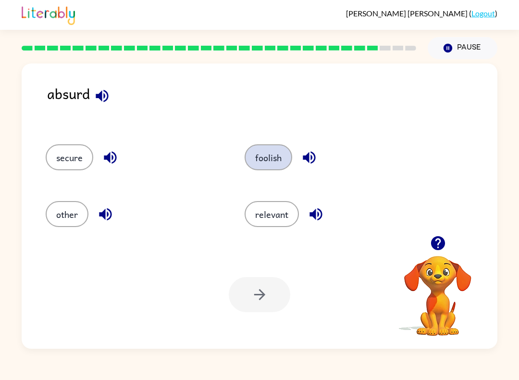
click at [275, 156] on button "foolish" at bounding box center [269, 157] width 48 height 26
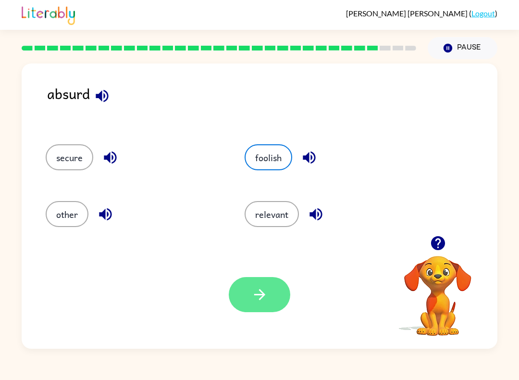
click at [261, 293] on icon "button" at bounding box center [260, 294] width 17 height 17
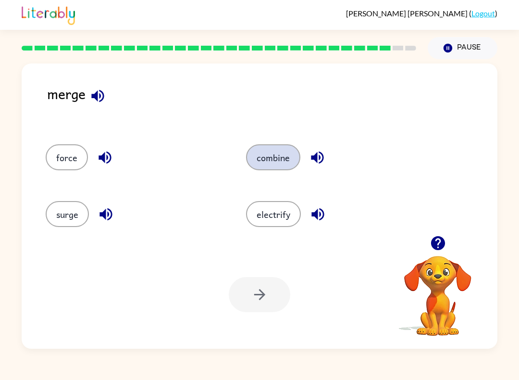
click at [289, 157] on button "combine" at bounding box center [273, 157] width 54 height 26
click at [262, 164] on button "combine" at bounding box center [273, 157] width 54 height 26
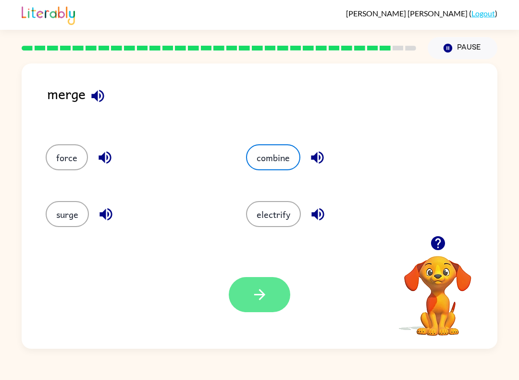
click at [255, 297] on icon "button" at bounding box center [260, 294] width 17 height 17
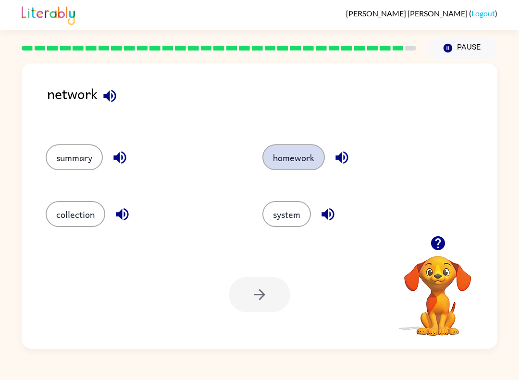
click at [292, 161] on button "homework" at bounding box center [294, 157] width 63 height 26
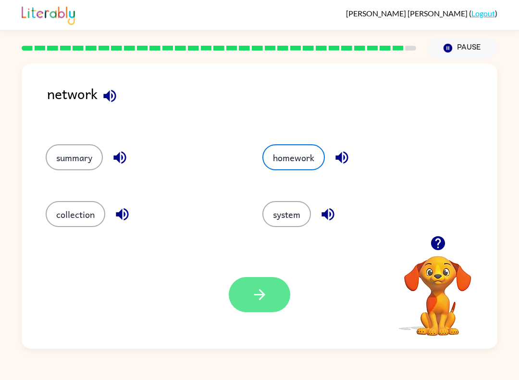
click at [248, 286] on button "button" at bounding box center [260, 294] width 62 height 35
